Goal: Task Accomplishment & Management: Use online tool/utility

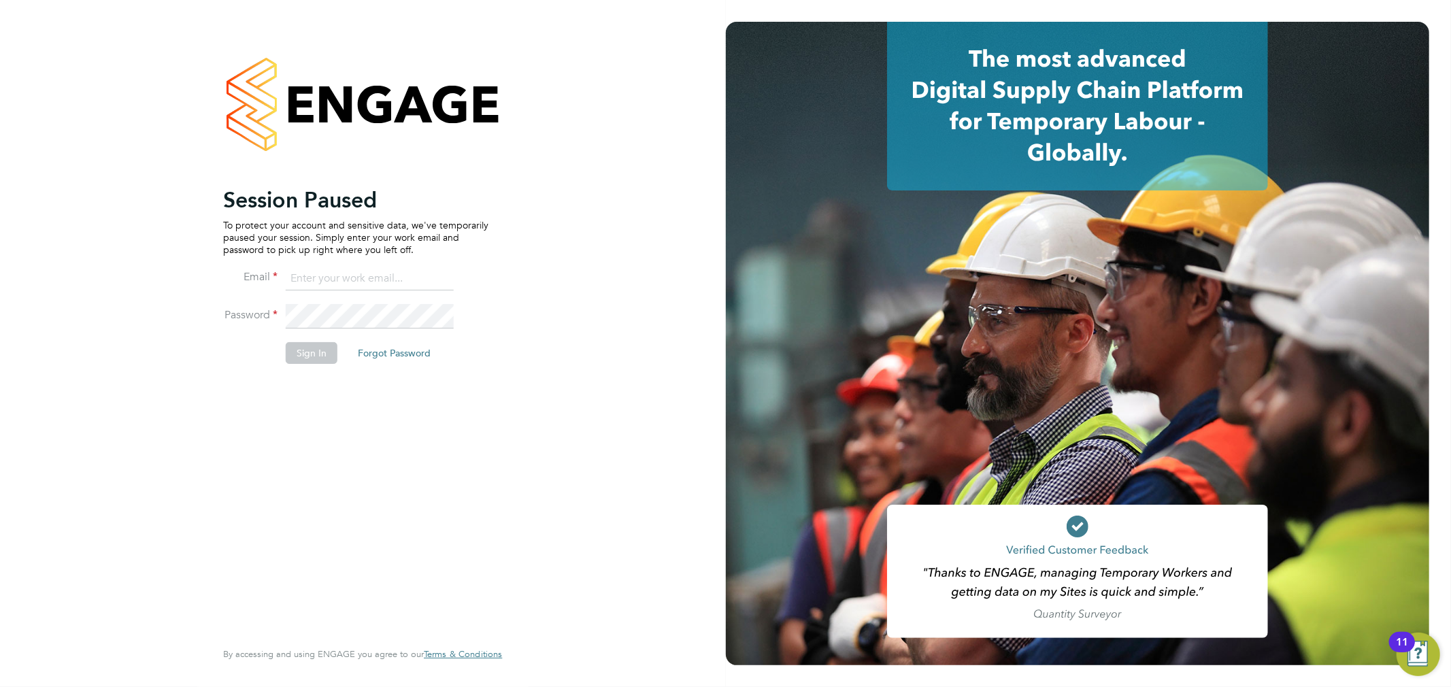
type input "sam.fullman@claremontconsulting.com"
click at [309, 354] on button "Sign In" at bounding box center [312, 353] width 52 height 22
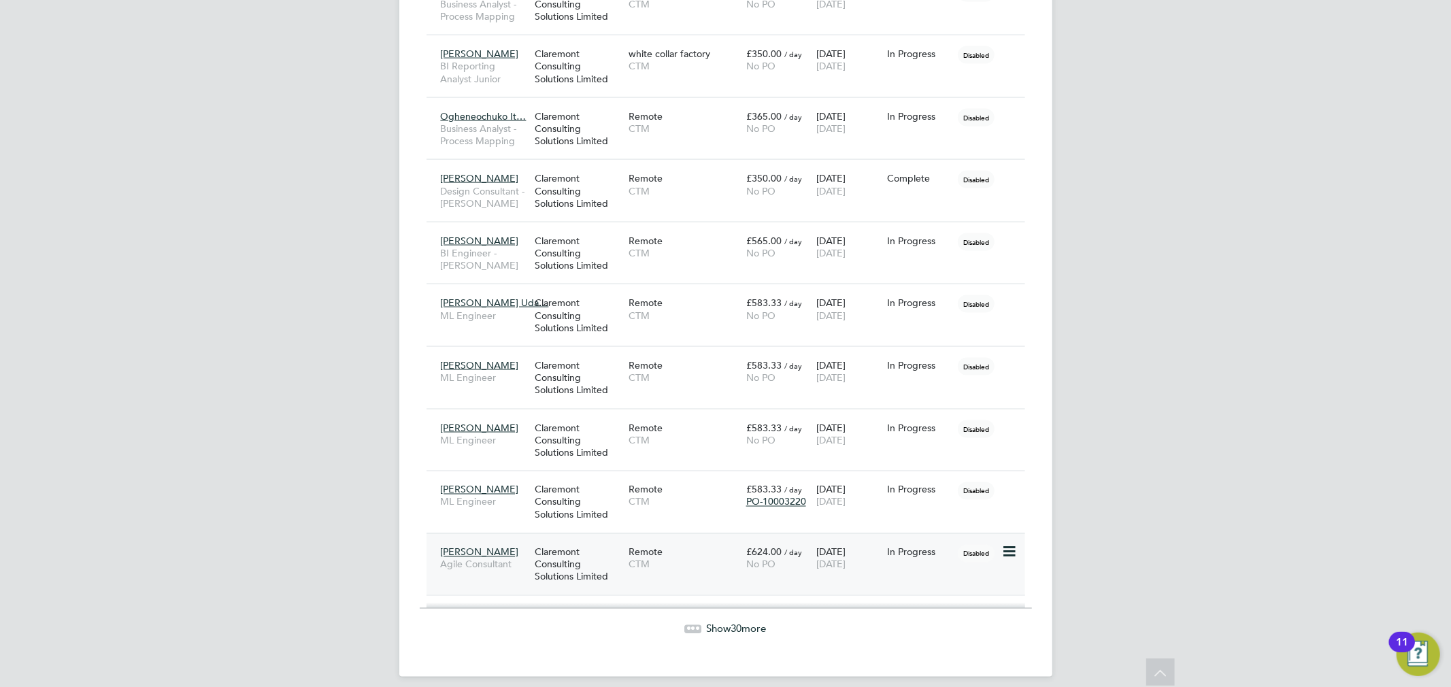
click at [595, 541] on div "Claremont Consulting Solutions Limited" at bounding box center [578, 564] width 94 height 51
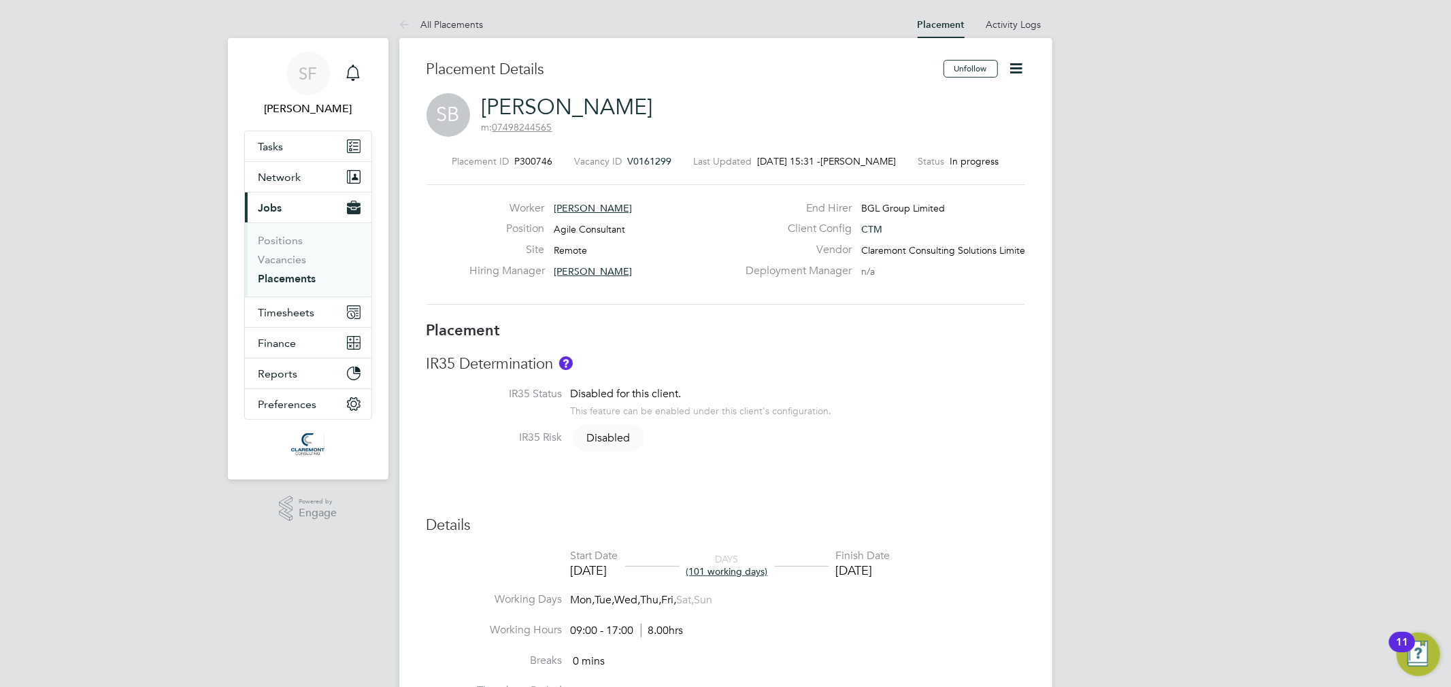
click at [539, 111] on link "[PERSON_NAME]" at bounding box center [567, 107] width 171 height 27
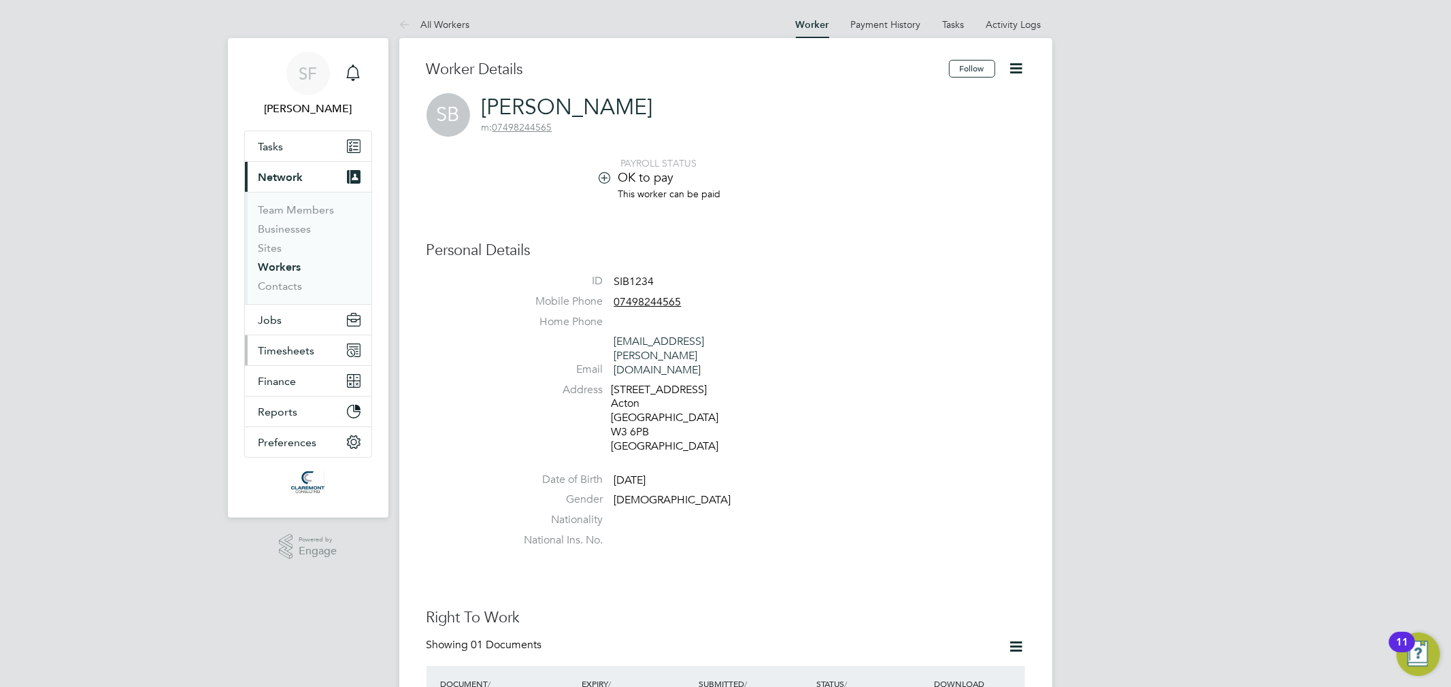
click at [286, 354] on span "Timesheets" at bounding box center [286, 350] width 56 height 13
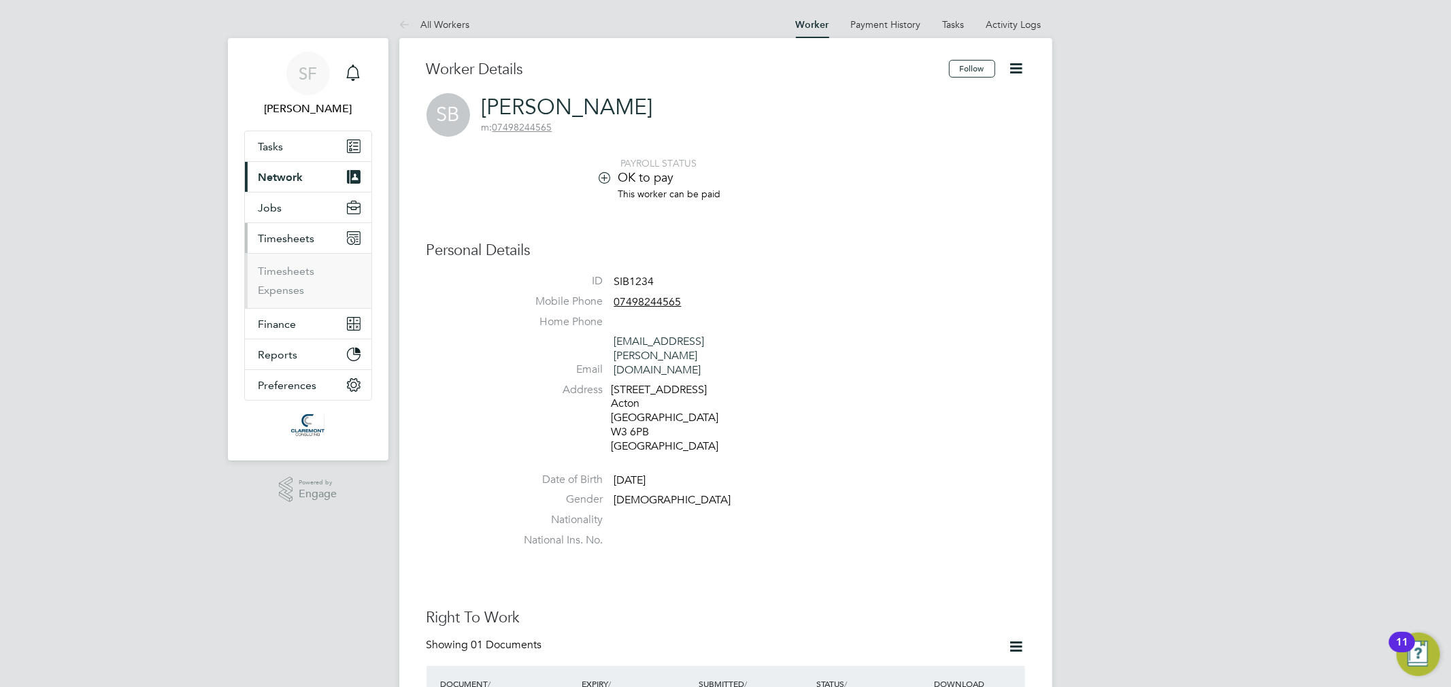
click at [302, 263] on ul "Timesheets Expenses" at bounding box center [308, 280] width 127 height 55
click at [303, 269] on link "Timesheets" at bounding box center [286, 271] width 56 height 13
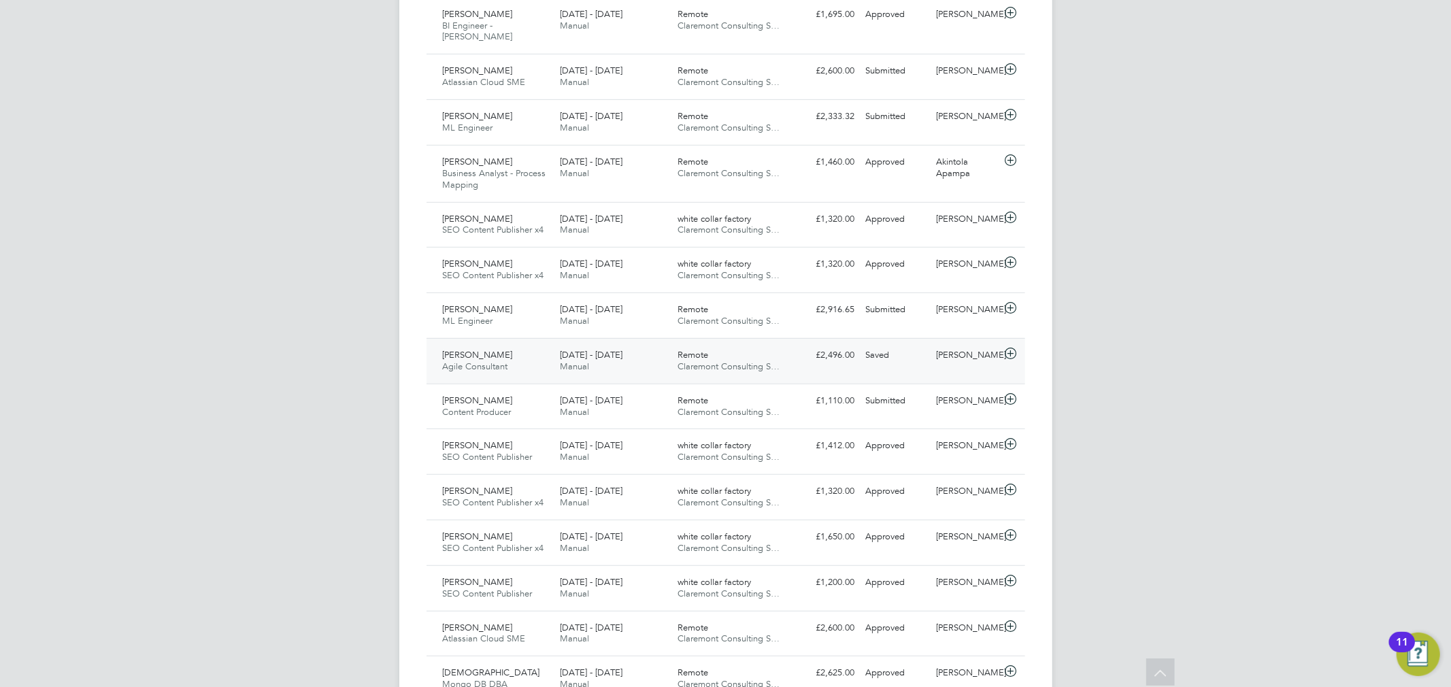
click at [663, 344] on div "25 - 31 Aug 2025 Manual" at bounding box center [613, 361] width 118 height 34
